Goal: Find contact information: Find contact information

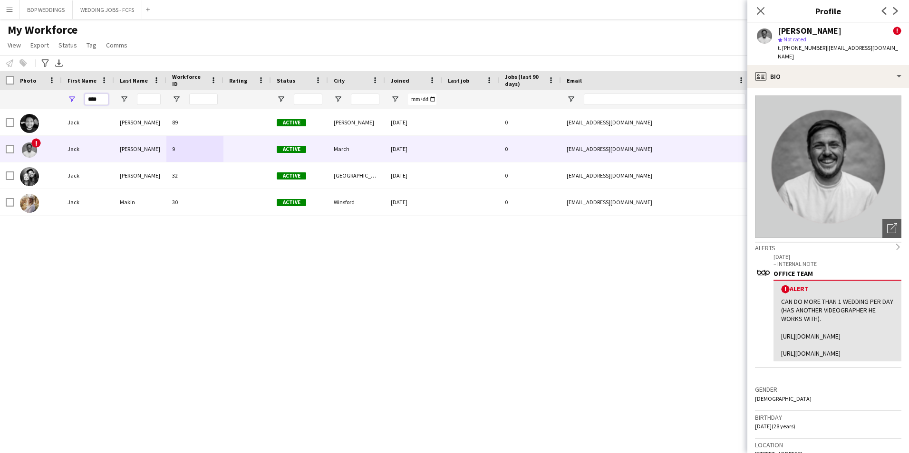
drag, startPoint x: 101, startPoint y: 100, endPoint x: -358, endPoint y: 156, distance: 462.0
click at [0, 156] on html "Menu Boards Boards Boards All jobs Status Workforce Workforce My Workforce Recr…" at bounding box center [454, 226] width 909 height 453
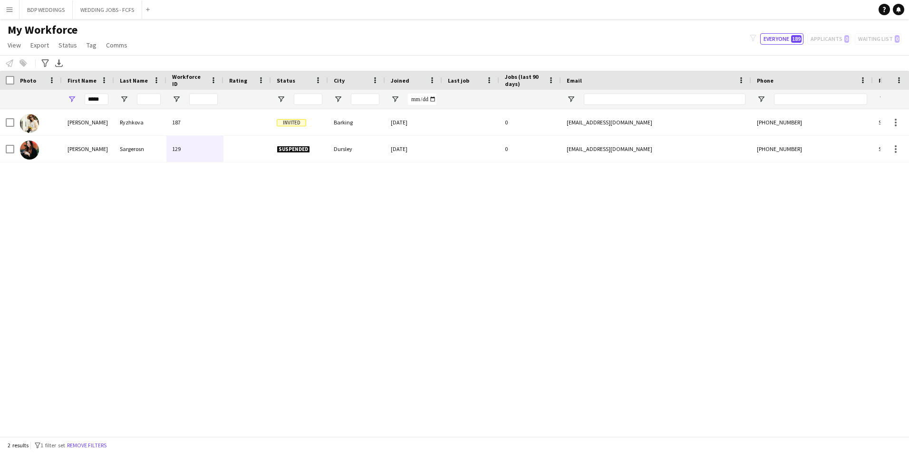
click at [144, 281] on div "[PERSON_NAME] 187 Invited Barking [DATE] 0 [EMAIL_ADDRESS][DOMAIN_NAME] [PHONE_…" at bounding box center [440, 269] width 880 height 320
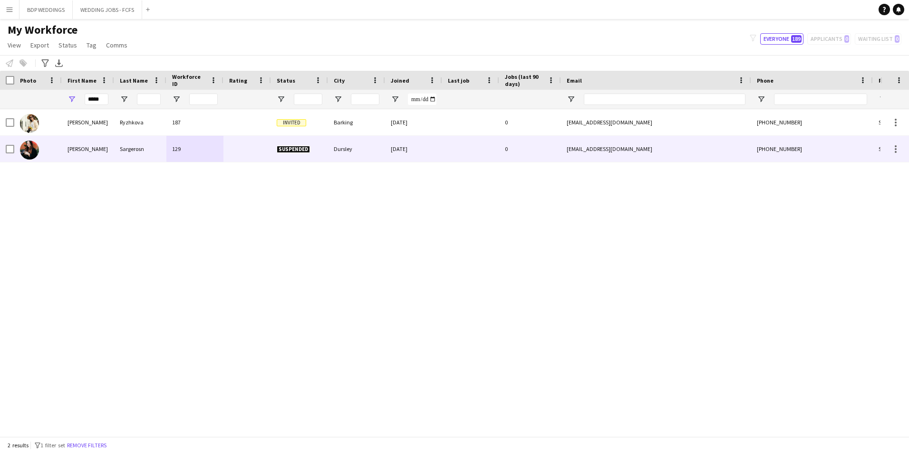
click at [99, 126] on div "[PERSON_NAME]" at bounding box center [88, 122] width 52 height 26
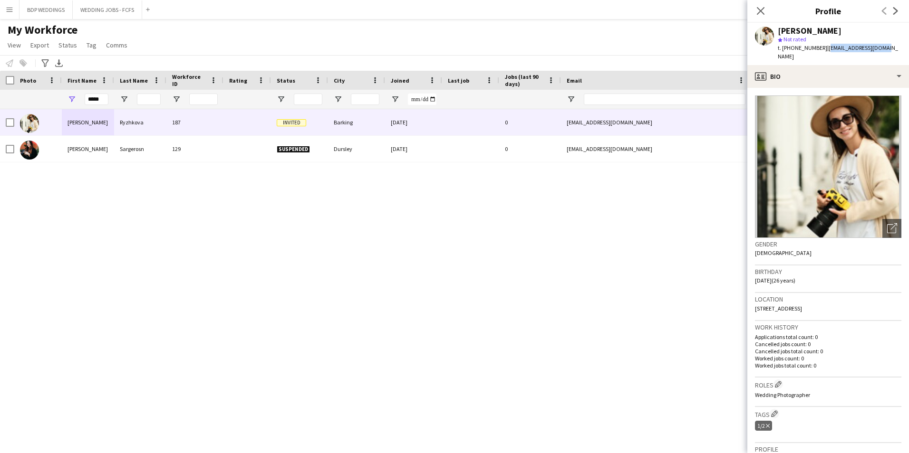
drag, startPoint x: 883, startPoint y: 48, endPoint x: 823, endPoint y: 48, distance: 59.4
click at [823, 48] on div "[PERSON_NAME] star Not rated t. [PHONE_NUMBER] | [EMAIL_ADDRESS][DOMAIN_NAME]" at bounding box center [828, 44] width 162 height 42
copy span "[EMAIL_ADDRESS][DOMAIN_NAME]"
drag, startPoint x: 101, startPoint y: 99, endPoint x: -9, endPoint y: 89, distance: 110.2
click at [0, 89] on html "Menu Boards Boards Boards All jobs Status Workforce Workforce My Workforce Recr…" at bounding box center [454, 226] width 909 height 453
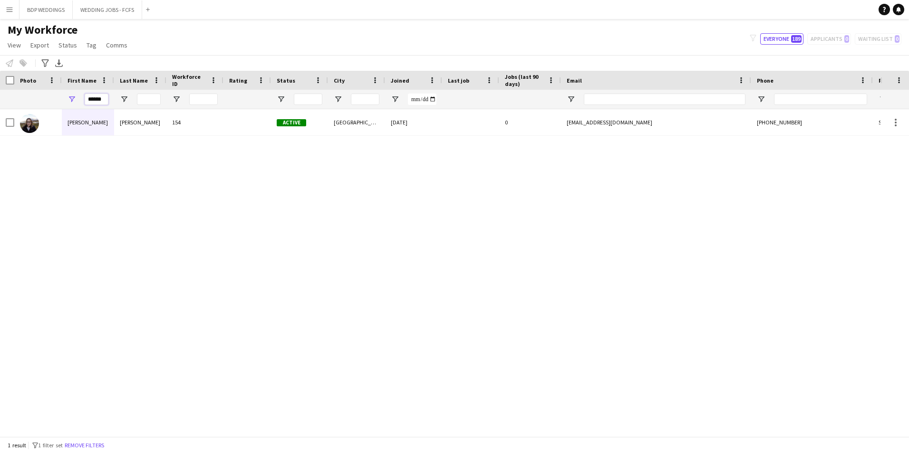
type input "******"
click at [140, 226] on div "[PERSON_NAME] 154 Active [GEOGRAPHIC_DATA] [DATE] 0 [EMAIL_ADDRESS][DOMAIN_NAME…" at bounding box center [440, 269] width 880 height 320
click at [79, 130] on div "[PERSON_NAME]" at bounding box center [88, 122] width 52 height 26
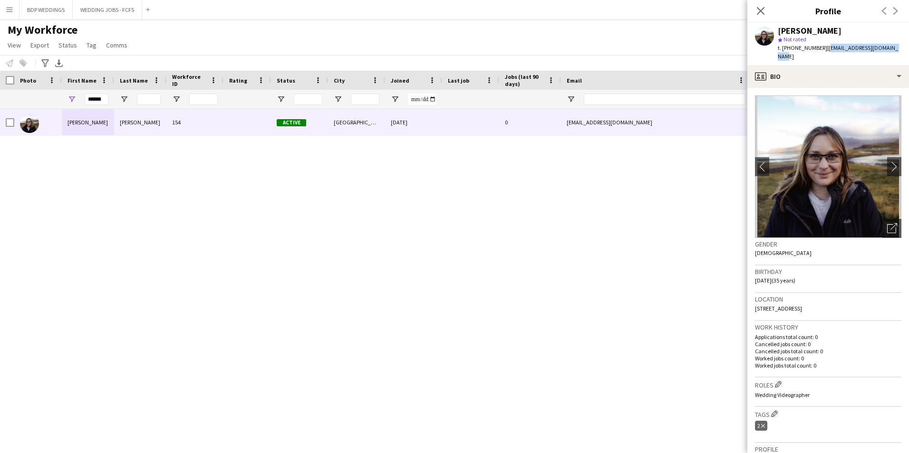
drag, startPoint x: 822, startPoint y: 48, endPoint x: 887, endPoint y: 51, distance: 65.2
click at [887, 51] on div "[PERSON_NAME] star Not rated t. [PHONE_NUMBER] | [EMAIL_ADDRESS][DOMAIN_NAME]" at bounding box center [828, 44] width 162 height 42
copy span "[EMAIL_ADDRESS][DOMAIN_NAME]"
click at [761, 10] on icon at bounding box center [760, 10] width 9 height 9
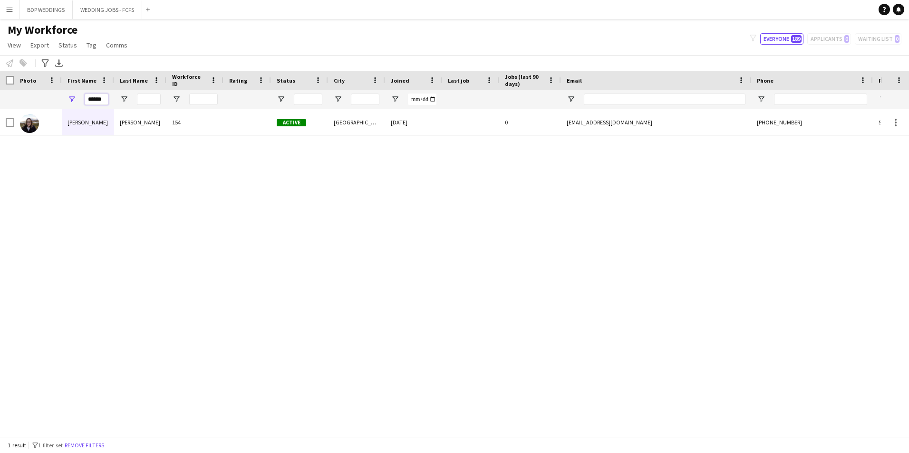
drag, startPoint x: 105, startPoint y: 98, endPoint x: 30, endPoint y: 96, distance: 74.2
click at [31, 96] on div "******" at bounding box center [515, 99] width 1030 height 19
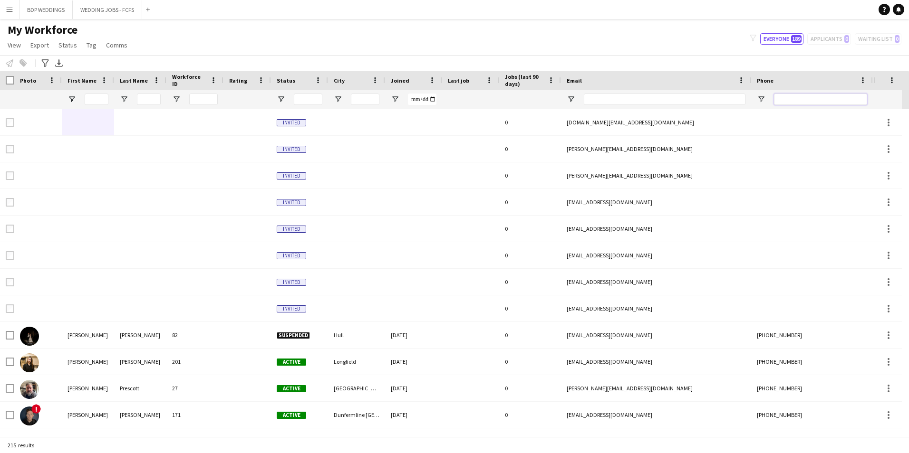
click at [799, 96] on input "Phone Filter Input" at bounding box center [820, 99] width 93 height 11
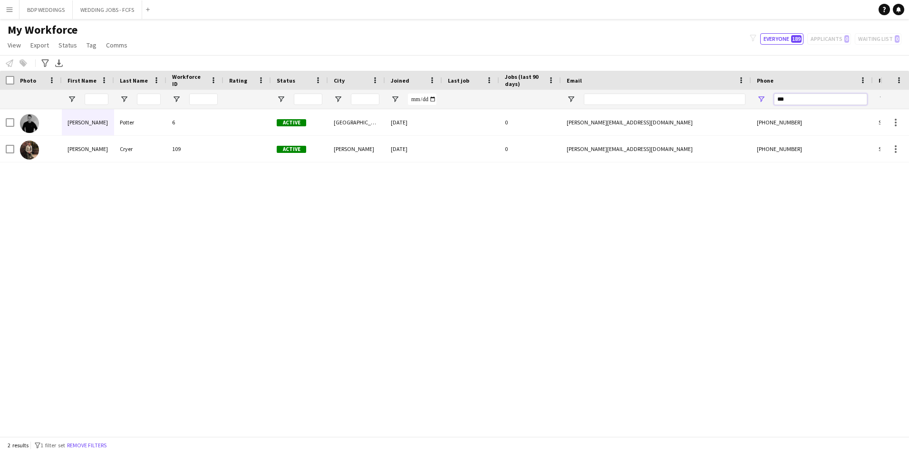
type input "***"
click at [320, 256] on div "[PERSON_NAME] 6 Active [GEOGRAPHIC_DATA] [DATE] 0 [PERSON_NAME][EMAIL_ADDRESS][…" at bounding box center [440, 269] width 880 height 320
